Goal: Information Seeking & Learning: Check status

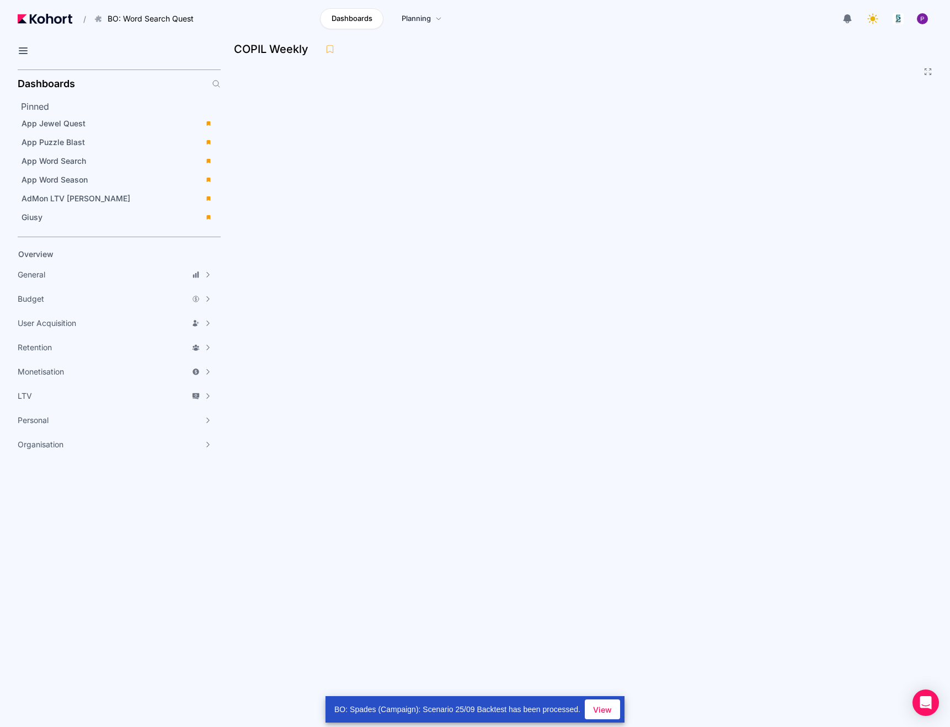
scroll to position [51, 0]
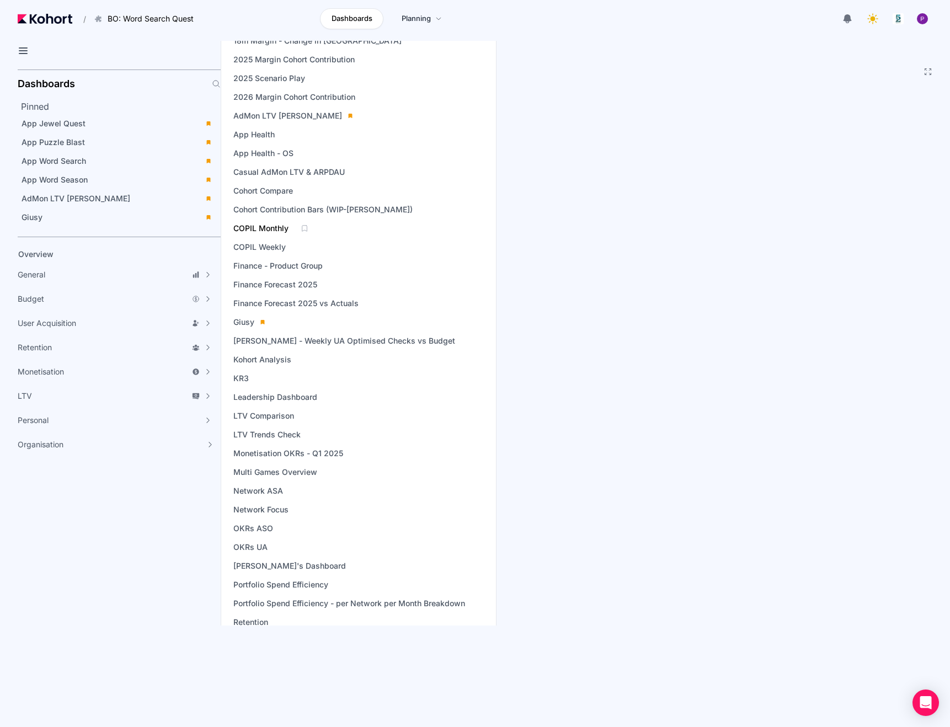
click at [270, 228] on span "COPIL Monthly" at bounding box center [260, 228] width 55 height 11
click at [275, 247] on span "COPIL Weekly" at bounding box center [259, 247] width 52 height 11
click at [267, 245] on span "COPIL Weekly" at bounding box center [259, 247] width 52 height 11
click at [287, 301] on span "Finance Forecast 2025 vs Actuals" at bounding box center [295, 303] width 125 height 11
